Goal: Information Seeking & Learning: Learn about a topic

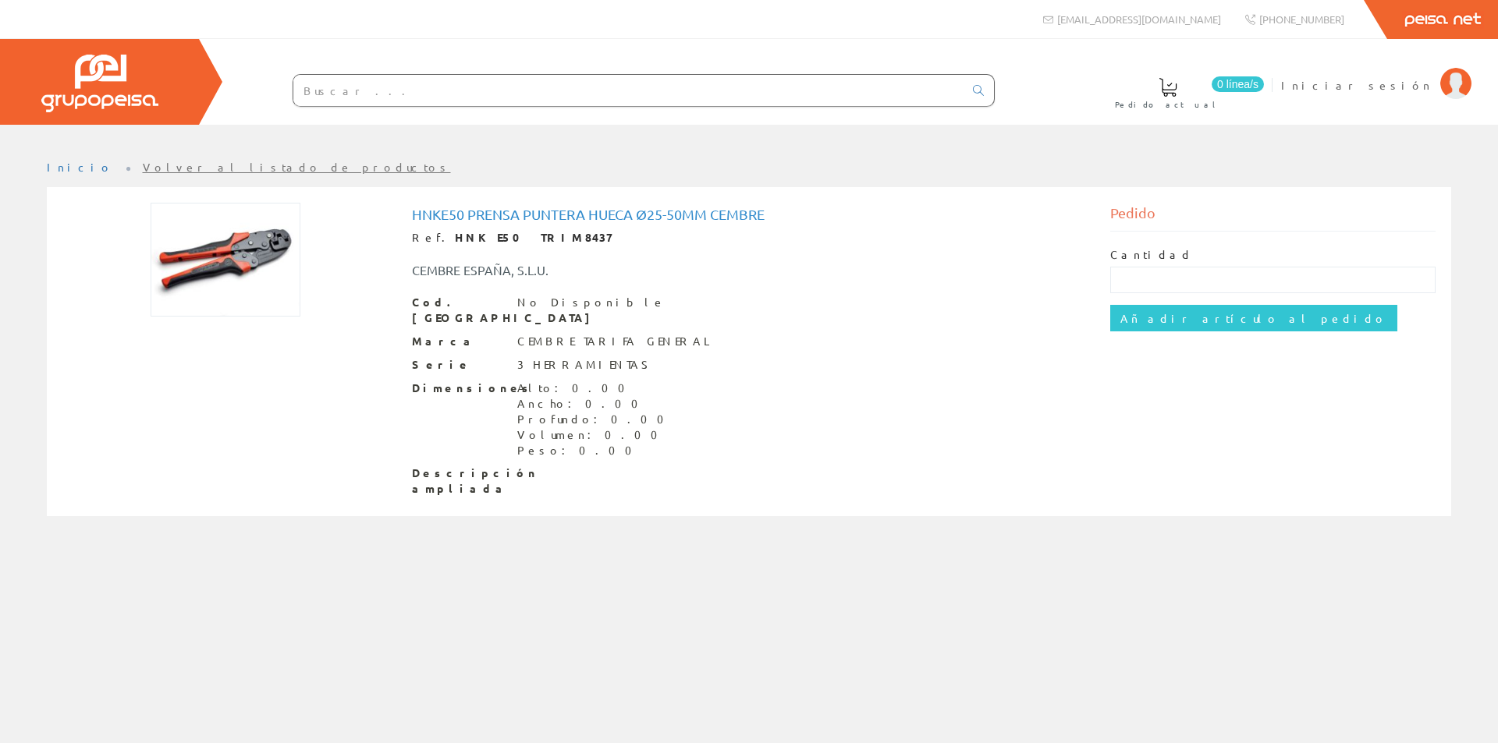
click at [261, 264] on img at bounding box center [226, 260] width 150 height 114
drag, startPoint x: 670, startPoint y: 215, endPoint x: 704, endPoint y: 206, distance: 34.8
click at [704, 207] on h1 "Hnke50 Prensa Puntera Hueca Ø25-50mm Cembre" at bounding box center [749, 215] width 675 height 16
click at [661, 222] on h1 "Hnke50 Prensa Puntera Hueca Ø25-50mm Cembre" at bounding box center [749, 215] width 675 height 16
click at [651, 222] on div "Hnke50 Prensa Puntera Hueca Ø25-50mm Cembre Ref. HNKE50 TRIM8437 CEMBRE ESPAÑA,…" at bounding box center [749, 352] width 675 height 290
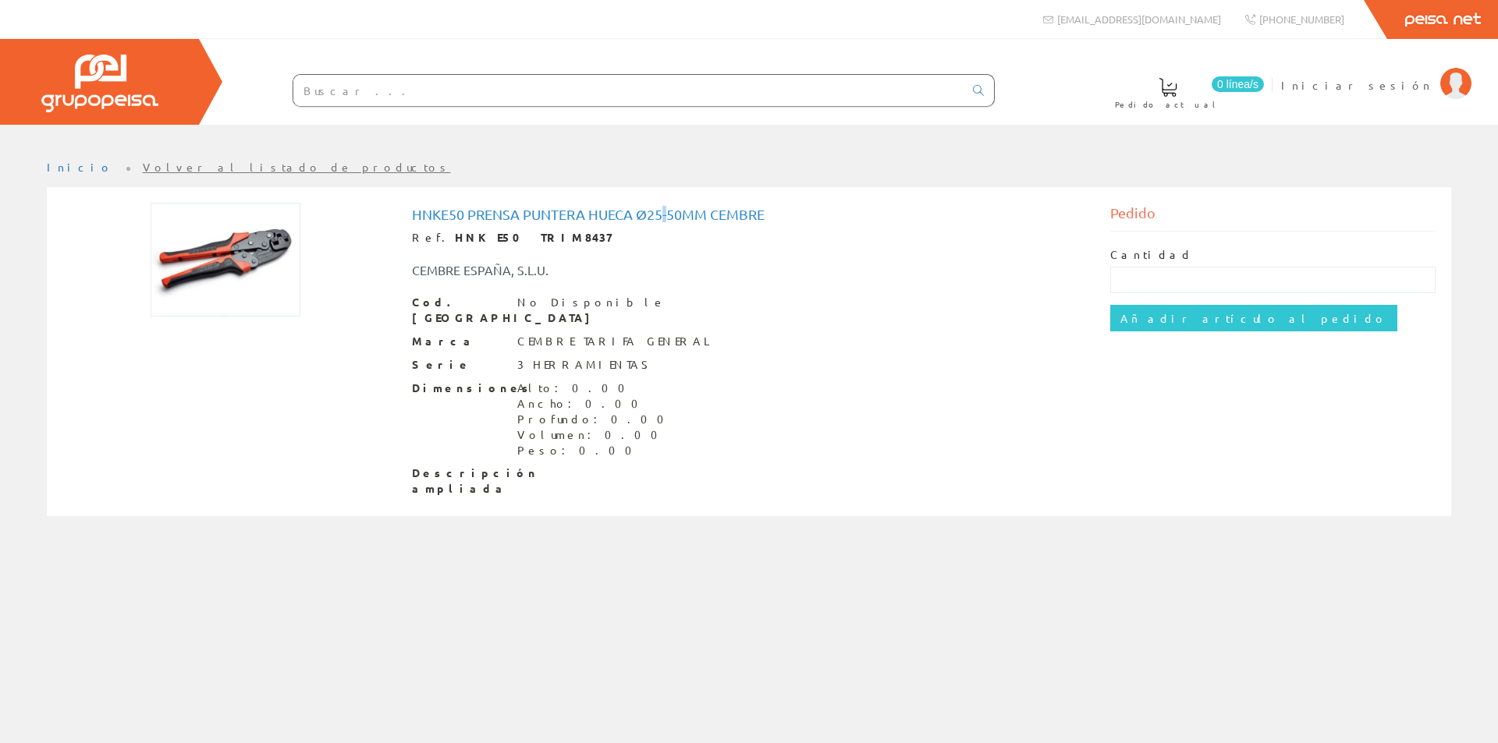
drag, startPoint x: 668, startPoint y: 214, endPoint x: 676, endPoint y: 214, distance: 8.6
click at [668, 212] on h1 "Hnke50 Prensa Puntera Hueca Ø25-50mm Cembre" at bounding box center [749, 215] width 675 height 16
